Goal: Information Seeking & Learning: Learn about a topic

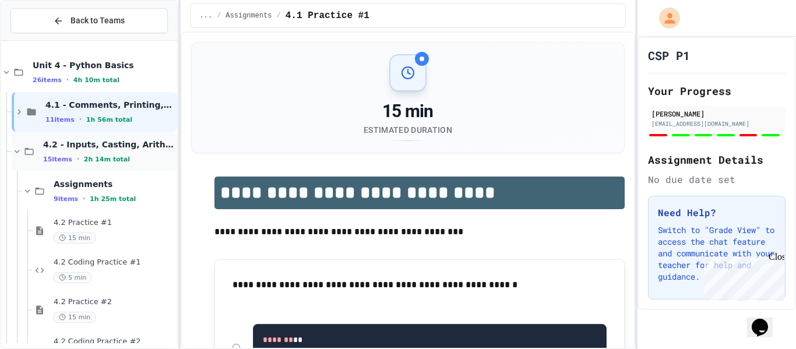
click at [106, 142] on span "4.2 - Inputs, Casting, Arithmetic, and Errors" at bounding box center [109, 144] width 132 height 10
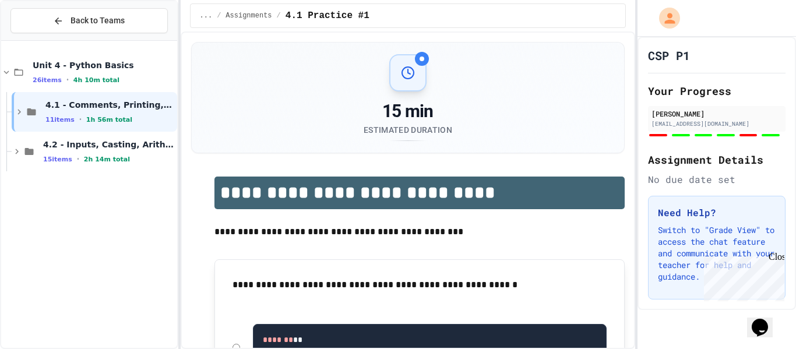
click at [106, 142] on span "4.2 - Inputs, Casting, Arithmetic, and Errors" at bounding box center [109, 144] width 132 height 10
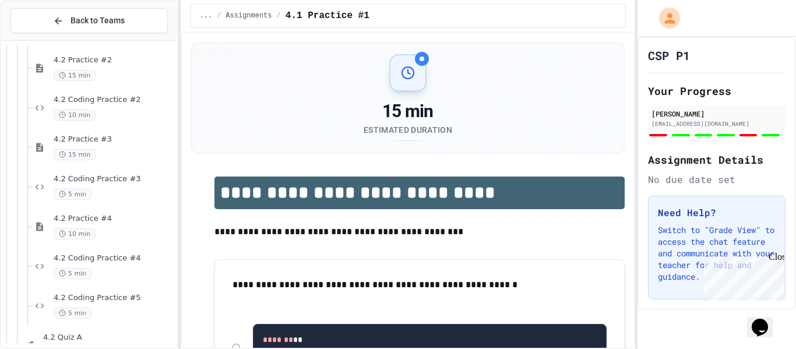
scroll to position [246, 0]
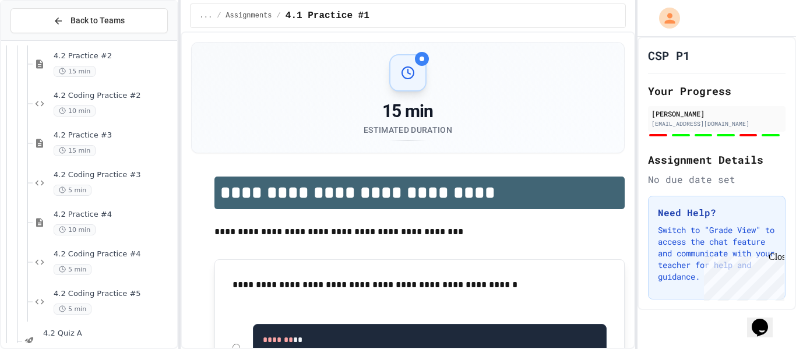
click at [106, 142] on div "4.2 Practice #3 15 min" at bounding box center [114, 144] width 121 height 26
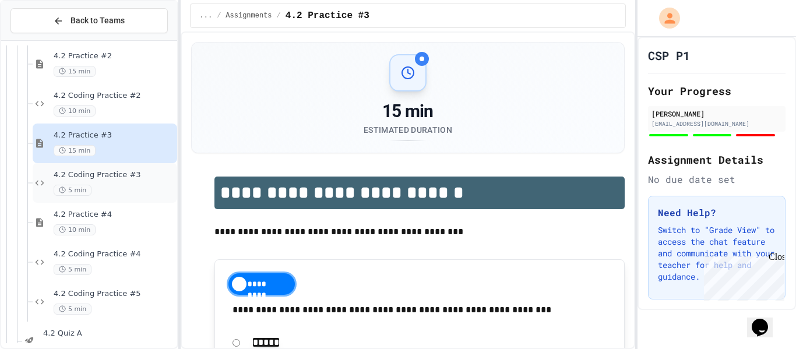
click at [122, 192] on div "5 min" at bounding box center [114, 190] width 121 height 11
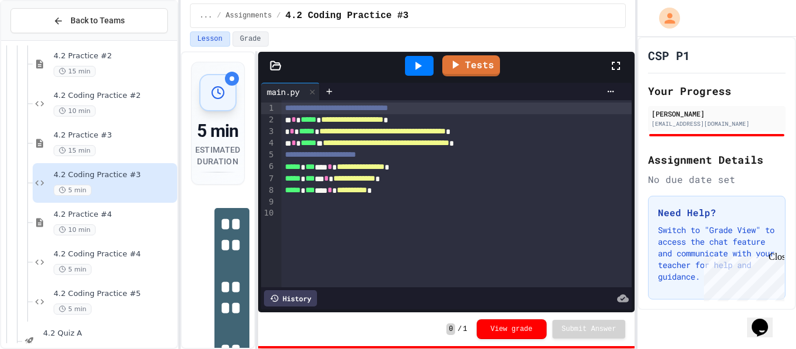
click at [257, 201] on div "**********" at bounding box center [408, 200] width 455 height 298
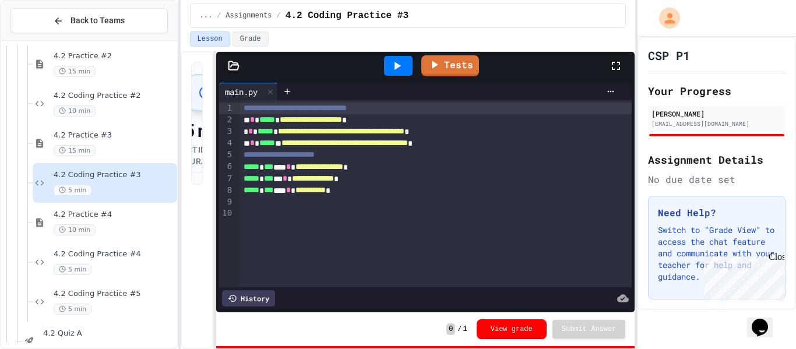
click at [217, 219] on div "**********" at bounding box center [408, 200] width 455 height 298
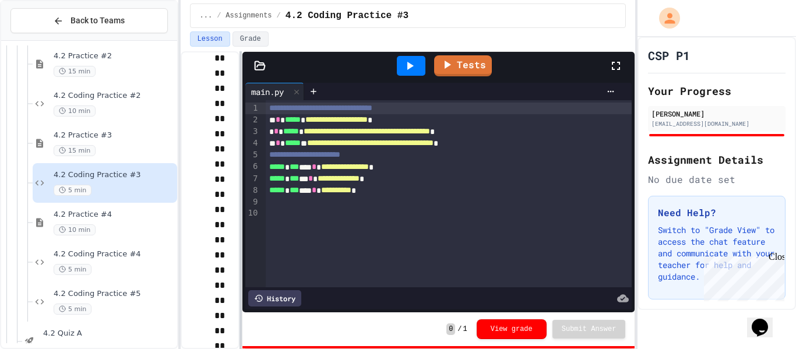
click at [241, 234] on div at bounding box center [241, 200] width 2 height 298
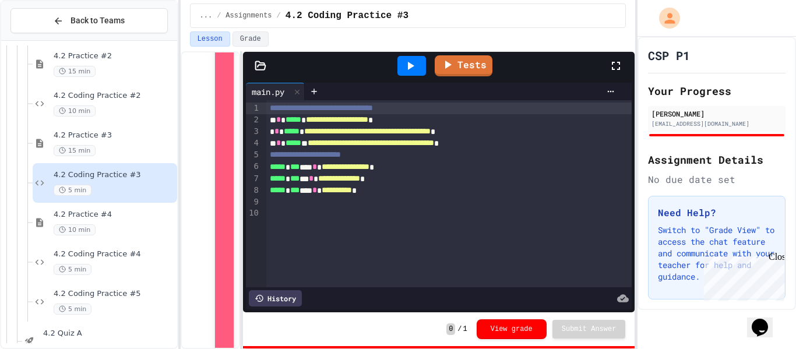
scroll to position [7299, 0]
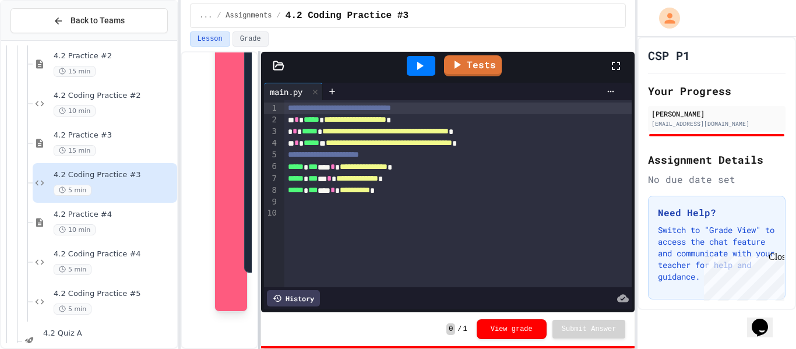
click at [261, 275] on div at bounding box center [259, 200] width 2 height 298
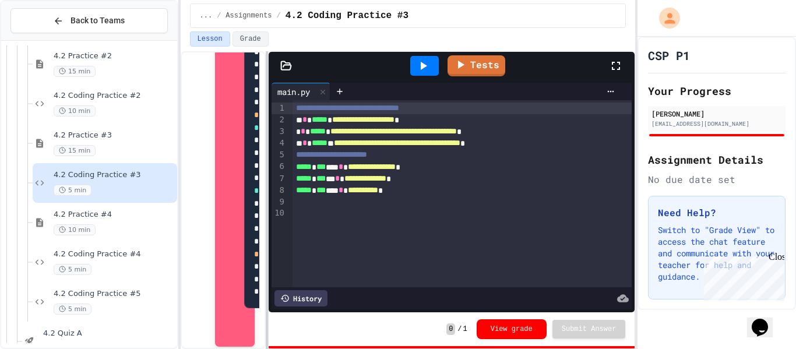
scroll to position [5529, 0]
